Goal: Task Accomplishment & Management: Manage account settings

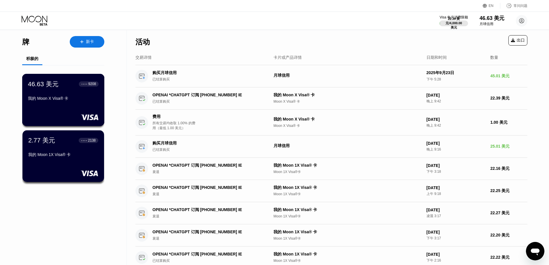
click at [84, 97] on div "我的 Moon X Visa® 卡" at bounding box center [63, 98] width 71 height 5
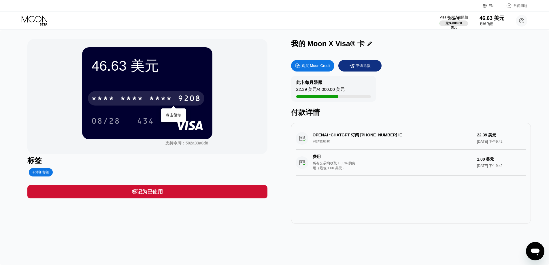
click at [166, 100] on font "*" at bounding box center [169, 98] width 6 height 9
click at [152, 97] on font "2316" at bounding box center [160, 98] width 23 height 9
click at [143, 98] on div "* * * * * * * * * * * * 9208" at bounding box center [146, 98] width 116 height 14
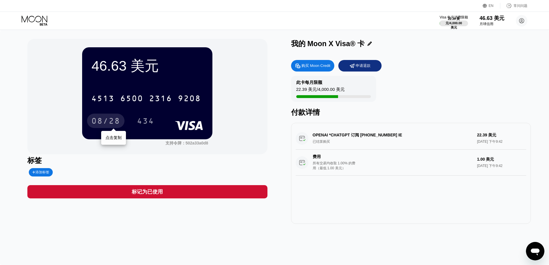
click at [110, 121] on font "08/28" at bounding box center [105, 121] width 29 height 9
click at [142, 123] on font "434" at bounding box center [145, 121] width 17 height 9
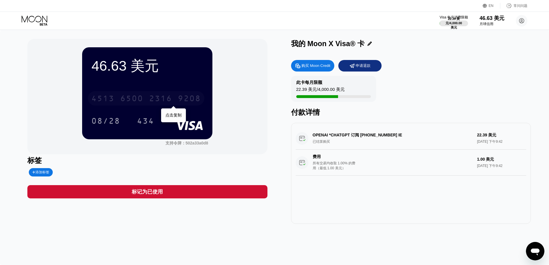
click at [177, 100] on div "4513 6500 2316 9208" at bounding box center [146, 98] width 116 height 14
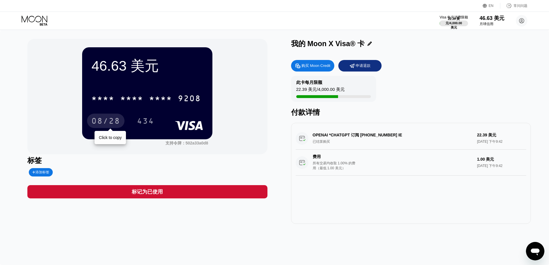
click at [107, 123] on font "08/28" at bounding box center [105, 121] width 29 height 9
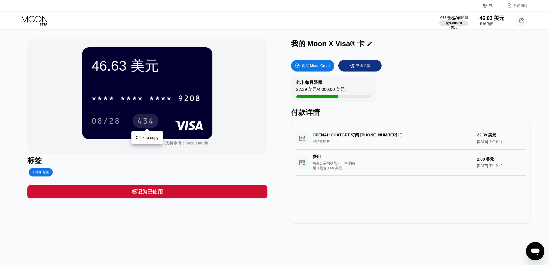
click at [147, 126] on font "434" at bounding box center [145, 121] width 17 height 9
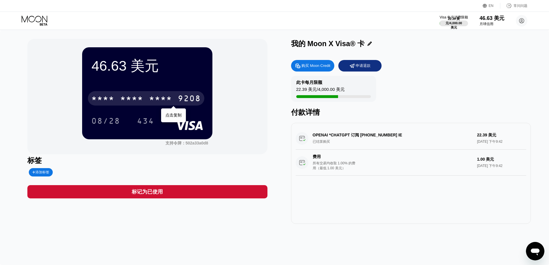
click at [160, 100] on font "*" at bounding box center [163, 98] width 6 height 9
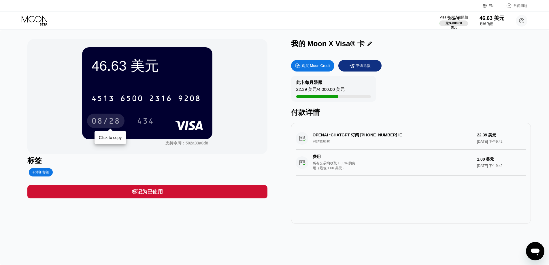
click at [106, 120] on font "08/28" at bounding box center [105, 121] width 29 height 9
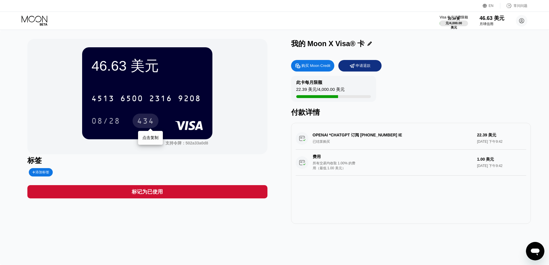
click at [143, 123] on font "434" at bounding box center [145, 121] width 17 height 9
